Goal: Information Seeking & Learning: Understand process/instructions

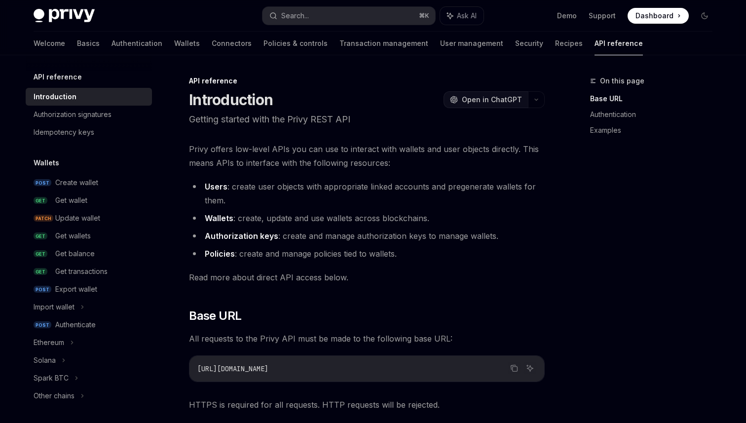
click at [483, 96] on span "Open in ChatGPT" at bounding box center [492, 100] width 60 height 10
click at [74, 185] on div "Create wallet" at bounding box center [76, 183] width 43 height 12
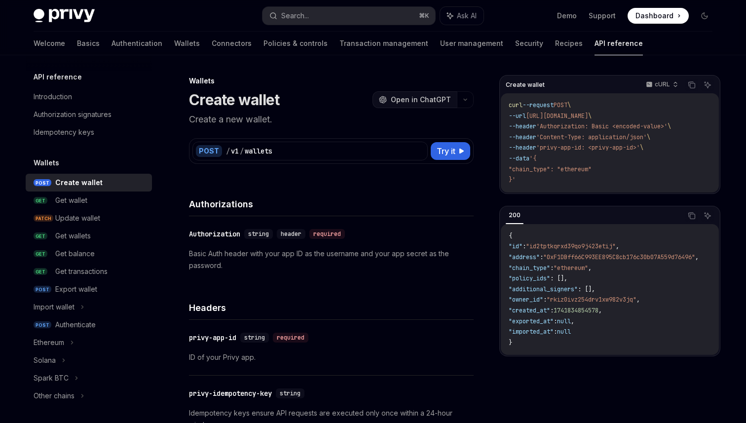
click at [400, 100] on span "Open in ChatGPT" at bounding box center [421, 100] width 60 height 10
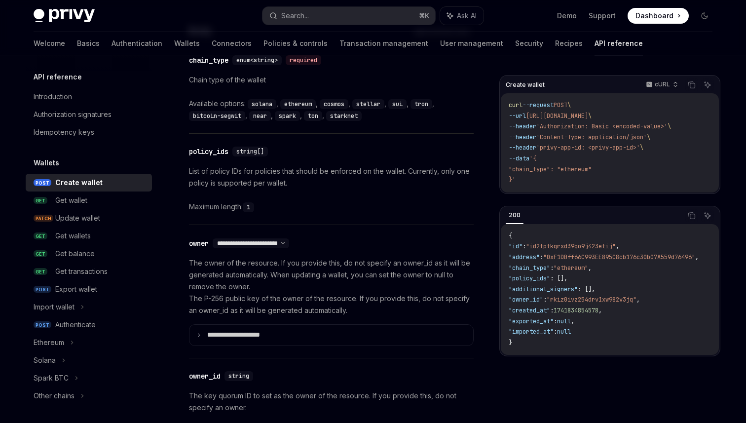
scroll to position [439, 0]
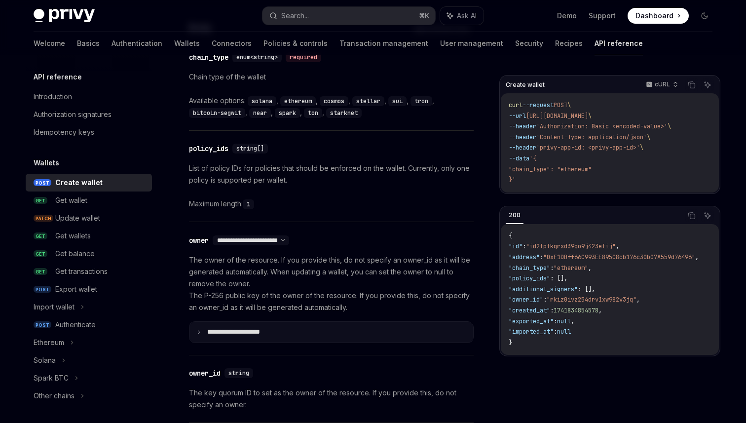
click at [200, 333] on icon at bounding box center [198, 331] width 5 height 5
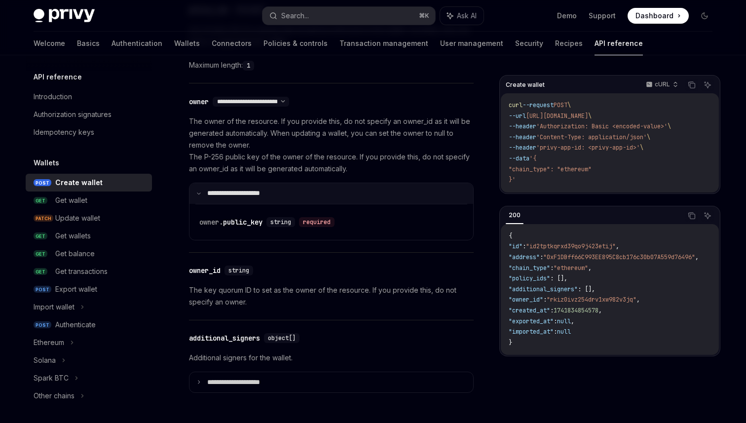
scroll to position [578, 0]
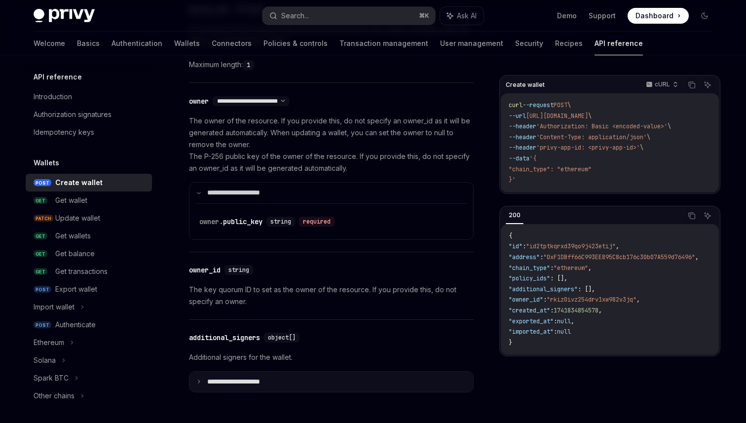
click at [202, 381] on summary "**********" at bounding box center [331, 381] width 284 height 21
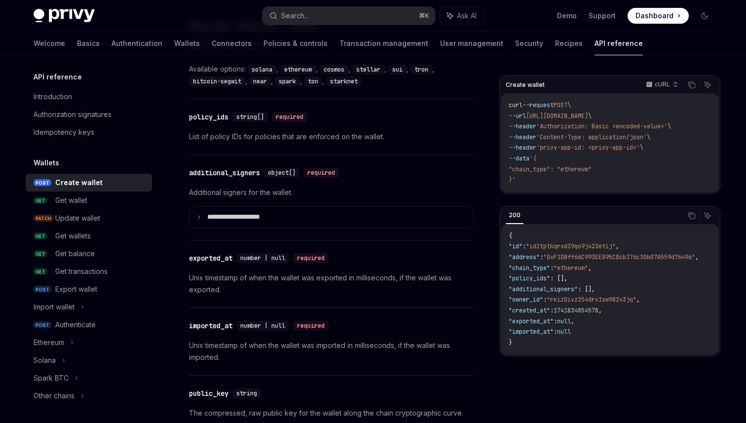
scroll to position [1183, 0]
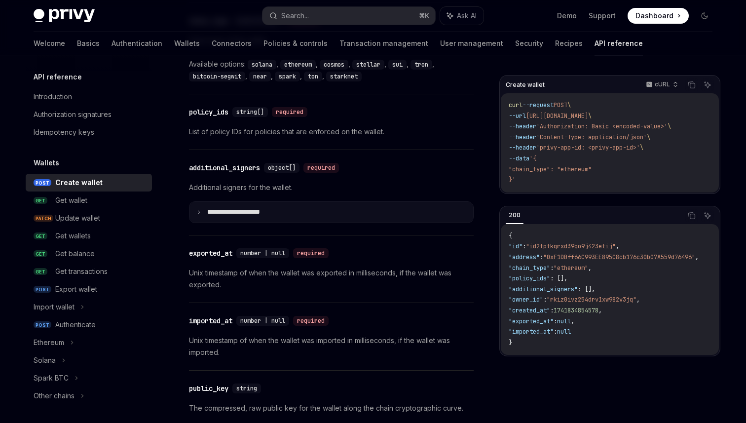
click at [199, 215] on summary "**********" at bounding box center [331, 212] width 284 height 21
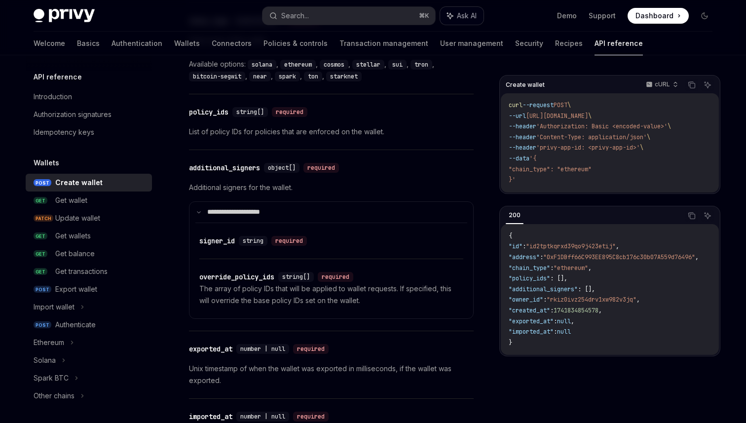
click at [460, 16] on span "Ask AI" at bounding box center [467, 16] width 20 height 10
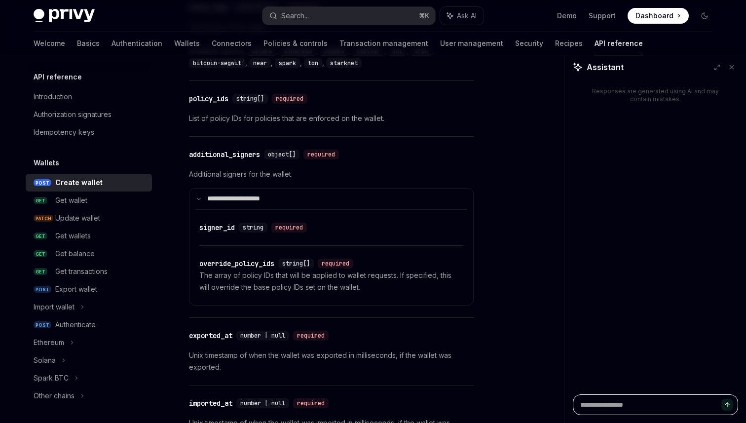
scroll to position [1164, 0]
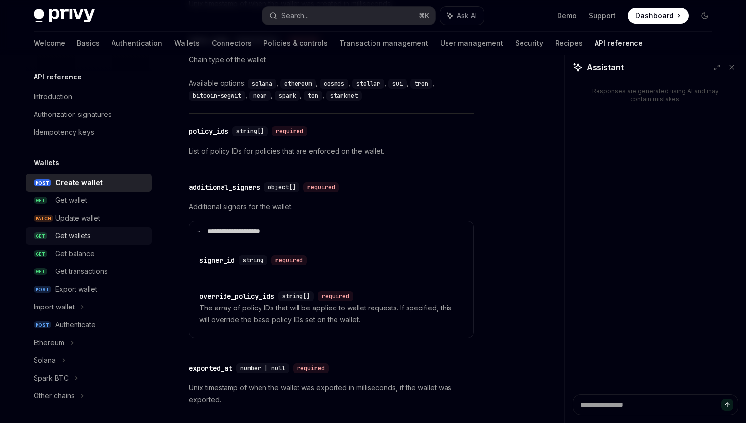
click at [79, 237] on div "Get wallets" at bounding box center [73, 236] width 36 height 12
type textarea "*"
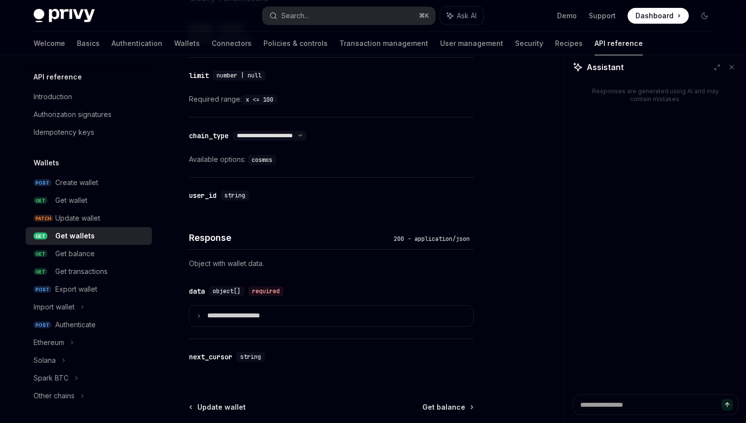
scroll to position [406, 0]
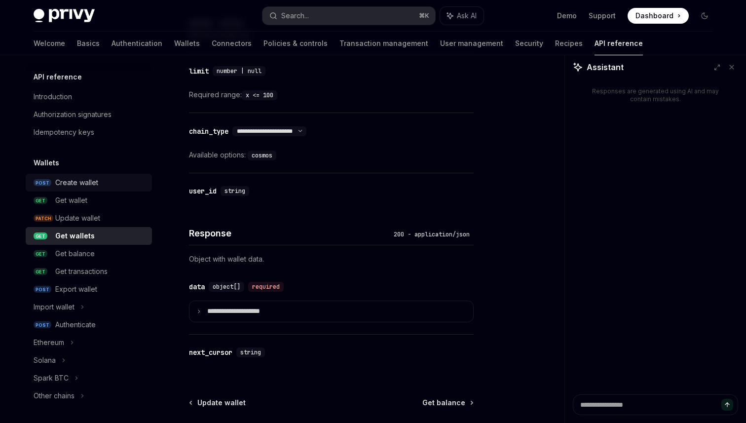
click at [84, 186] on div "Create wallet" at bounding box center [76, 183] width 43 height 12
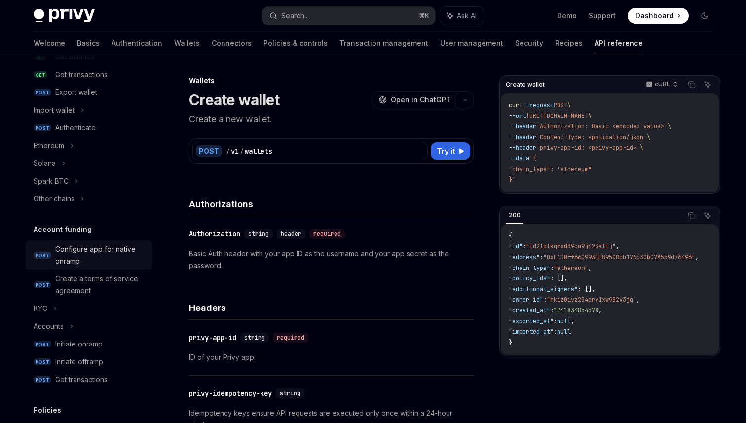
scroll to position [210, 0]
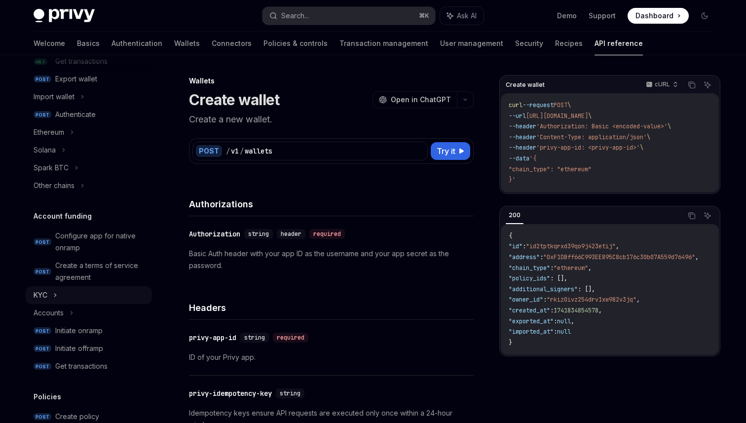
click at [48, 290] on div "KYC" at bounding box center [89, 295] width 126 height 18
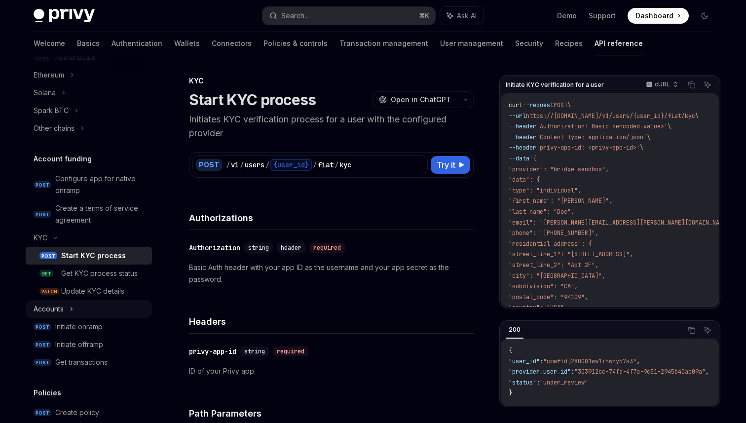
scroll to position [283, 0]
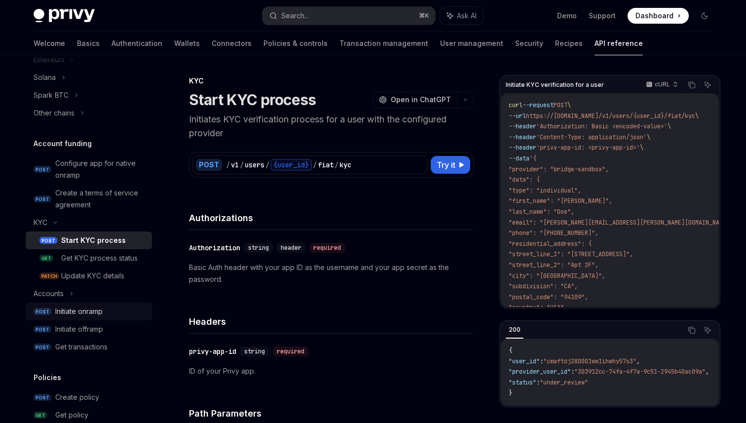
click at [73, 307] on div "Initiate onramp" at bounding box center [78, 311] width 47 height 12
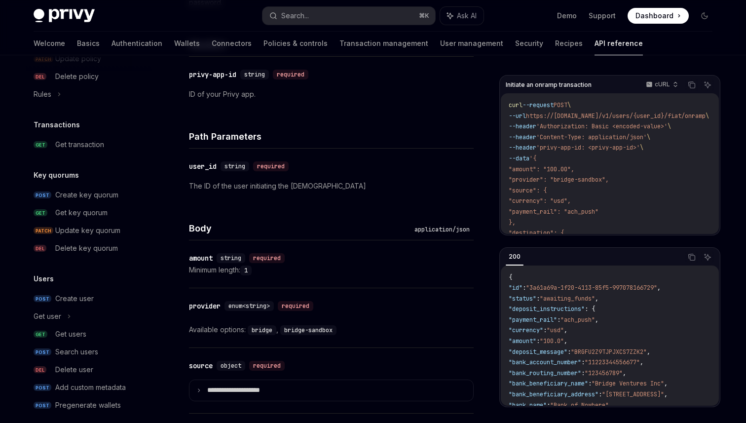
scroll to position [661, 0]
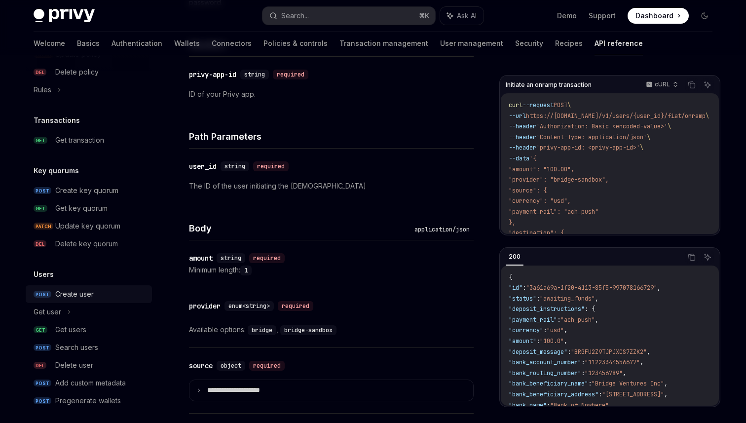
click at [84, 291] on div "Create user" at bounding box center [74, 294] width 38 height 12
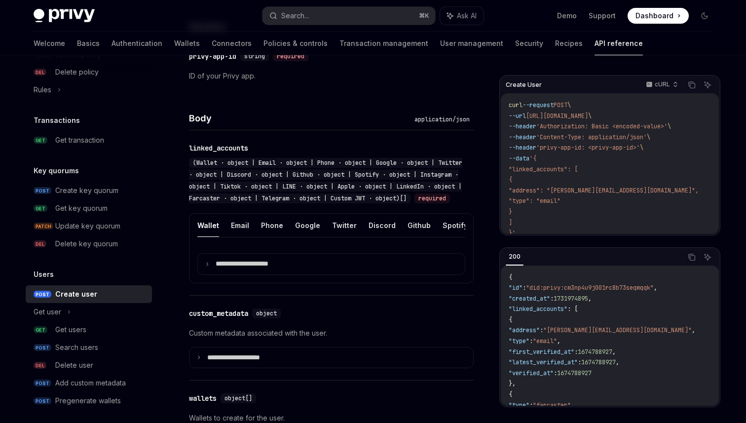
scroll to position [299, 0]
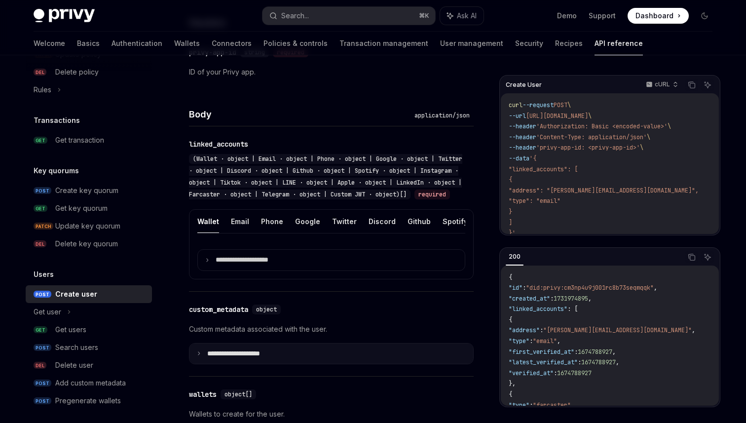
click at [204, 362] on summary "**********" at bounding box center [331, 353] width 284 height 21
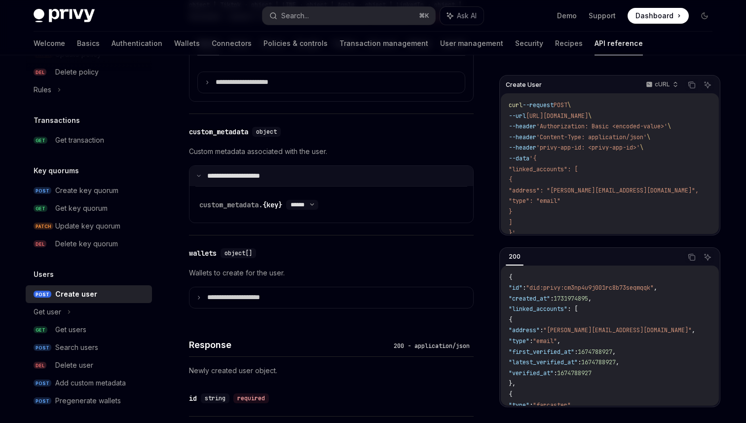
scroll to position [478, 0]
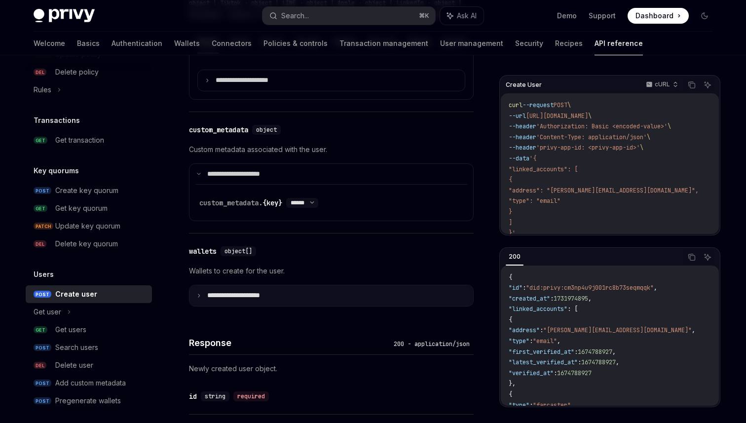
click at [198, 298] on icon at bounding box center [198, 295] width 5 height 5
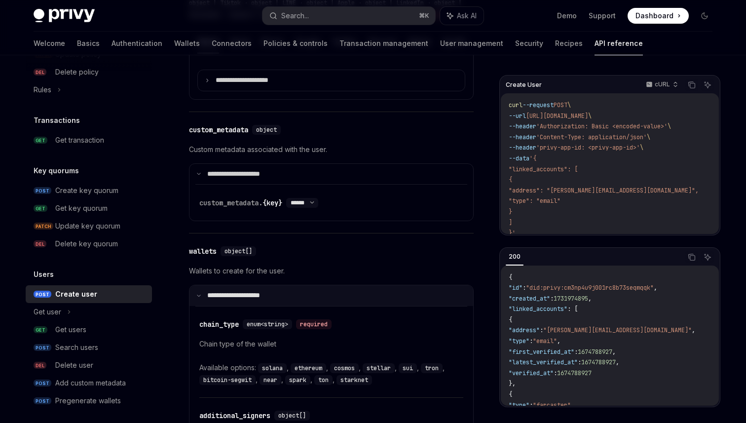
scroll to position [484, 0]
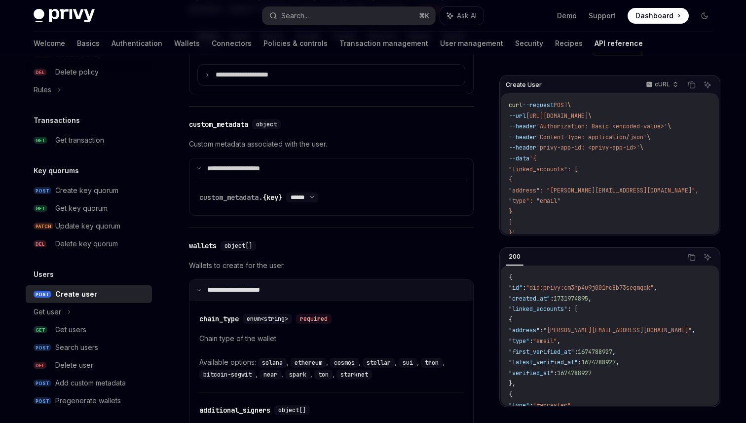
click at [198, 293] on summary "**********" at bounding box center [331, 290] width 284 height 21
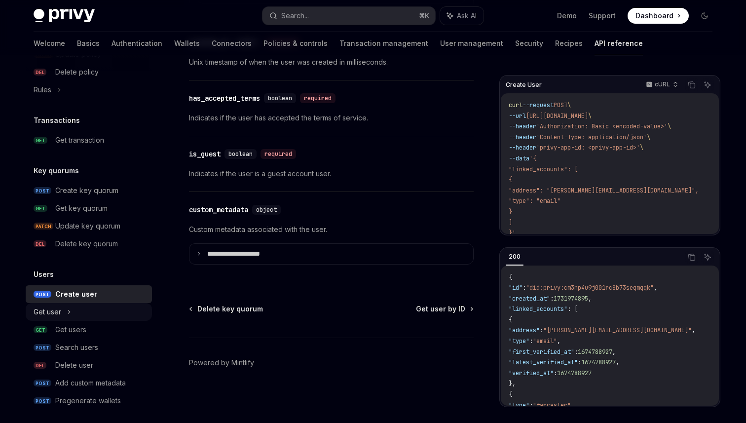
scroll to position [667, 0]
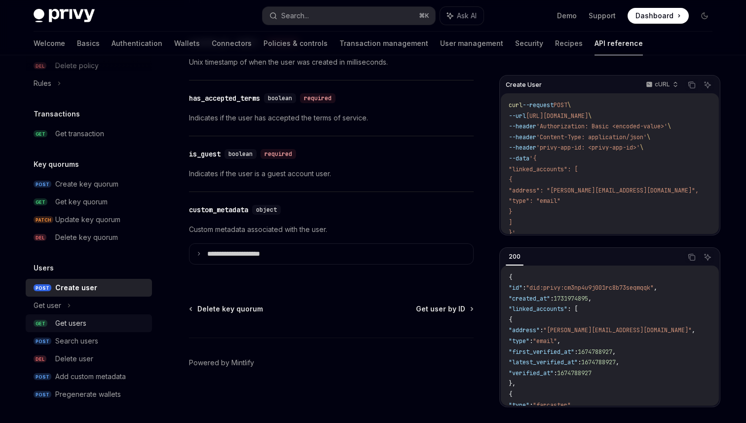
click at [74, 327] on div "Get users" at bounding box center [70, 323] width 31 height 12
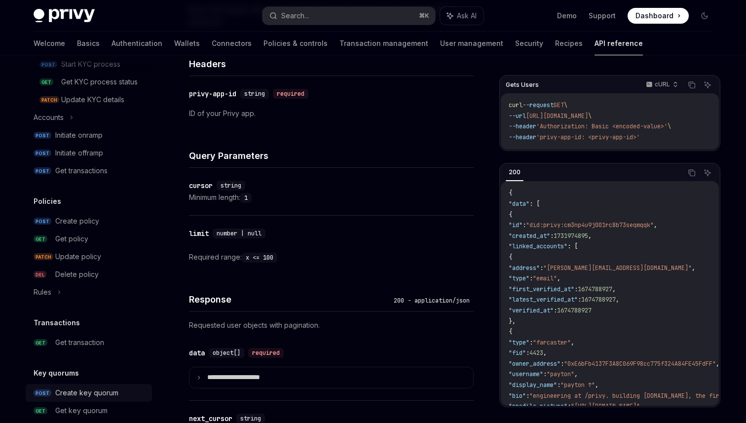
scroll to position [423, 0]
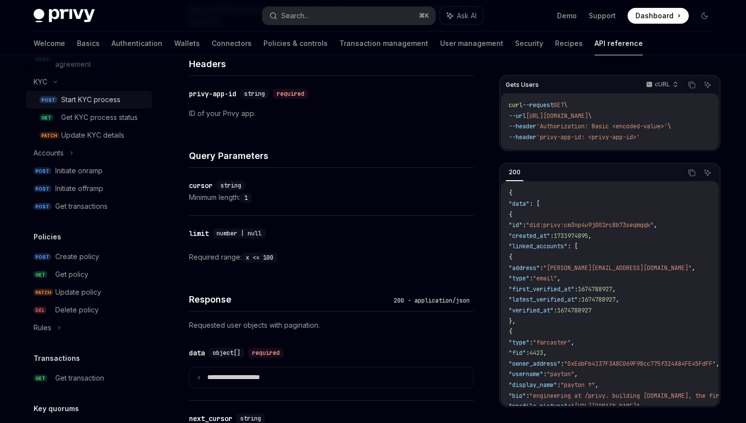
click at [100, 96] on div "Start KYC process" at bounding box center [90, 100] width 59 height 12
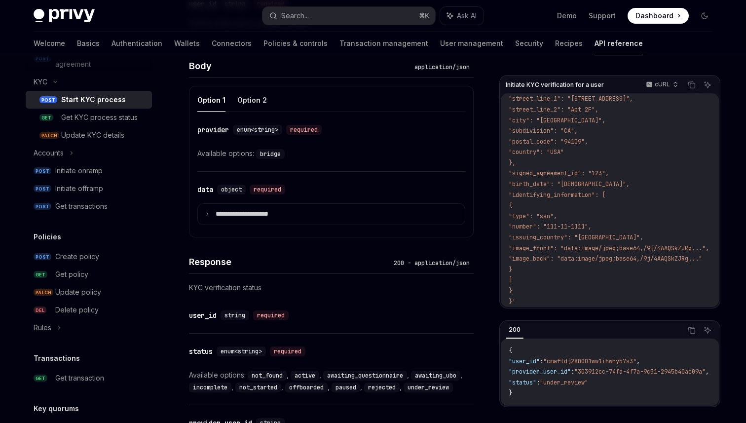
scroll to position [426, 0]
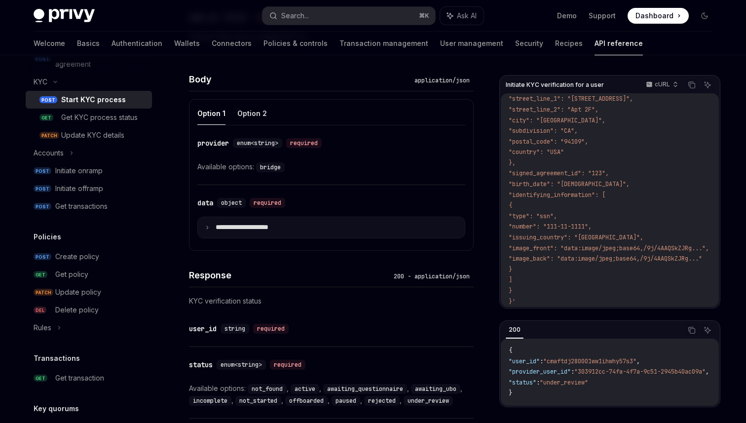
click at [218, 224] on p "**********" at bounding box center [250, 227] width 69 height 9
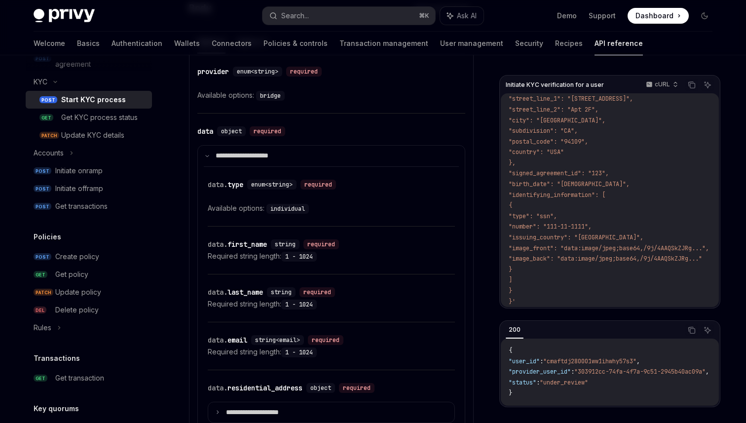
scroll to position [504, 0]
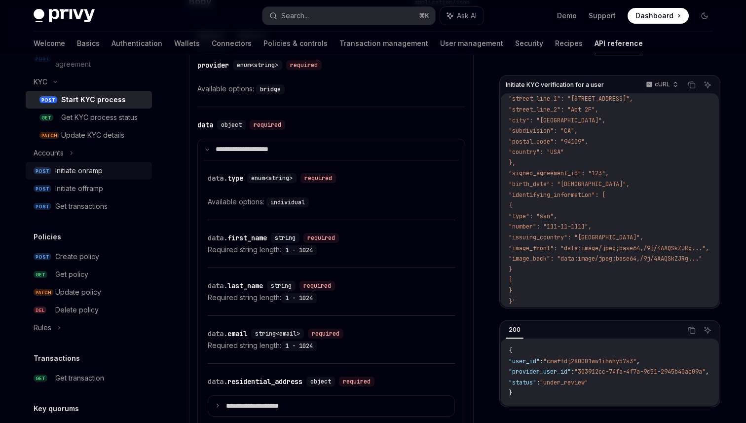
click at [93, 177] on link "POST Initiate onramp" at bounding box center [89, 171] width 126 height 18
type textarea "*"
